Goal: Go to known website: Go to known website

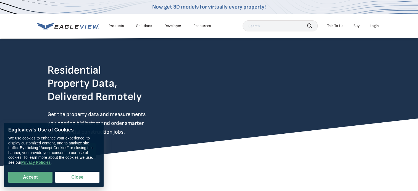
click at [371, 25] on div "Login" at bounding box center [373, 25] width 9 height 5
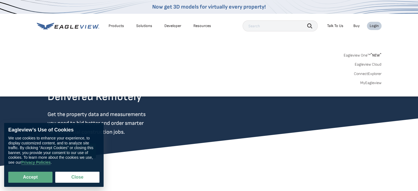
click at [371, 25] on div "Login" at bounding box center [373, 25] width 9 height 5
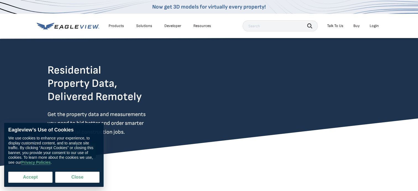
click at [34, 176] on button "Accept" at bounding box center [30, 177] width 44 height 11
checkbox input "true"
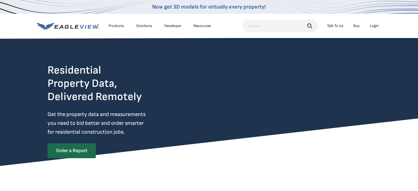
click at [373, 28] on div "Login" at bounding box center [373, 25] width 9 height 5
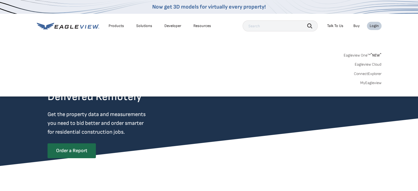
click at [373, 85] on div "Search Products Our Product Areas Imagery 1-Inch GSD Aerial Imagery *" at bounding box center [209, 71] width 418 height 52
click at [372, 83] on link "MyEagleview" at bounding box center [370, 83] width 21 height 5
